Goal: Transaction & Acquisition: Purchase product/service

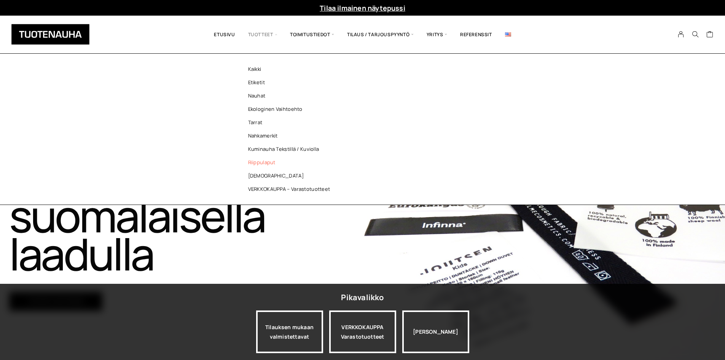
click at [266, 161] on link "Riippulaput" at bounding box center [291, 162] width 110 height 13
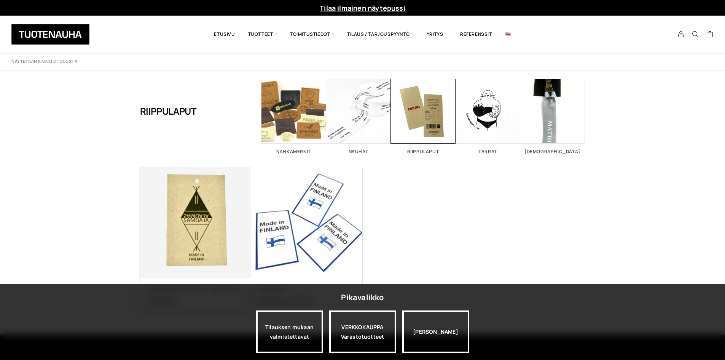
click at [207, 251] on img at bounding box center [195, 222] width 117 height 117
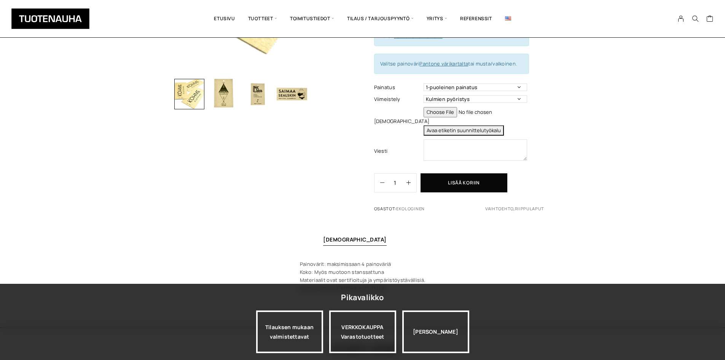
scroll to position [228, 0]
